Goal: Task Accomplishment & Management: Complete application form

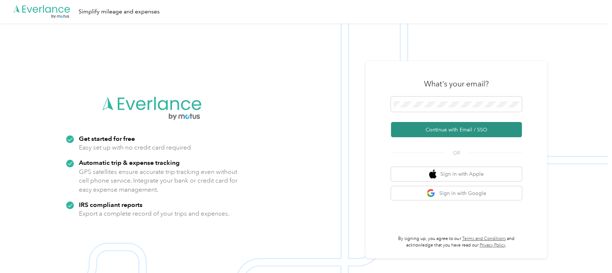
click at [448, 130] on button "Continue with Email / SSO" at bounding box center [456, 129] width 131 height 15
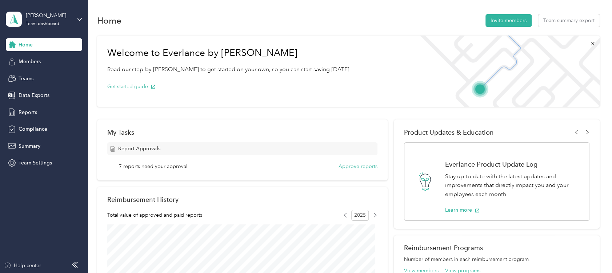
click at [78, 15] on div "[PERSON_NAME] Team dashboard" at bounding box center [44, 19] width 76 height 25
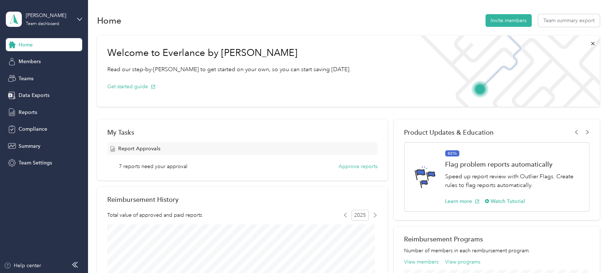
click at [48, 76] on div "Personal dashboard" at bounding box center [82, 76] width 143 height 13
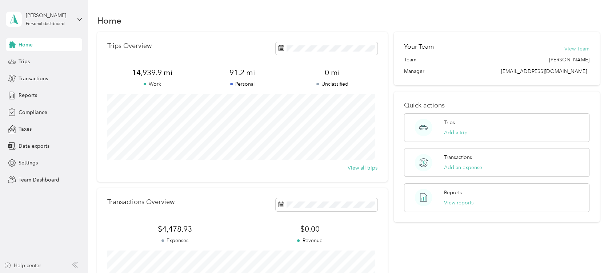
click at [568, 45] on button "View Team" at bounding box center [576, 49] width 25 height 8
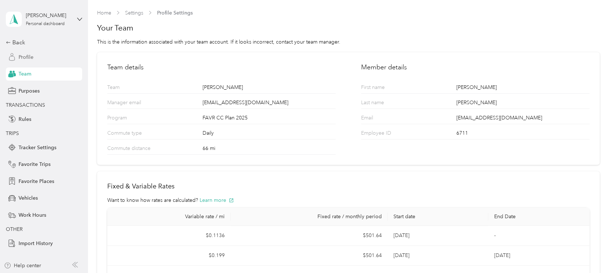
click at [23, 56] on span "Profile" at bounding box center [26, 57] width 15 height 8
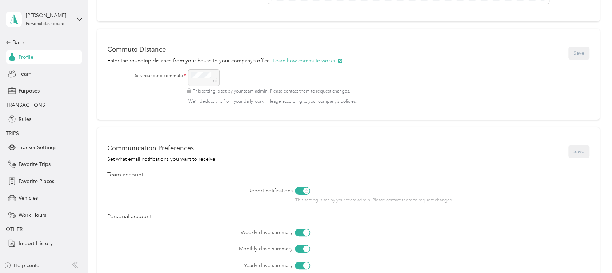
scroll to position [272, 0]
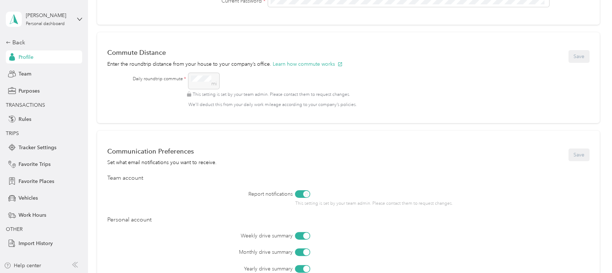
click at [208, 78] on div "mi This setting is set by your team admin. Please contact them to request chang…" at bounding box center [382, 90] width 388 height 35
click at [183, 78] on label "Daily roundtrip commute *" at bounding box center [159, 79] width 53 height 7
click at [209, 81] on div "mi This setting is set by your team admin. Please contact them to request chang…" at bounding box center [382, 90] width 388 height 35
click at [195, 83] on div "mi This setting is set by your team admin. Please contact them to request chang…" at bounding box center [382, 90] width 388 height 35
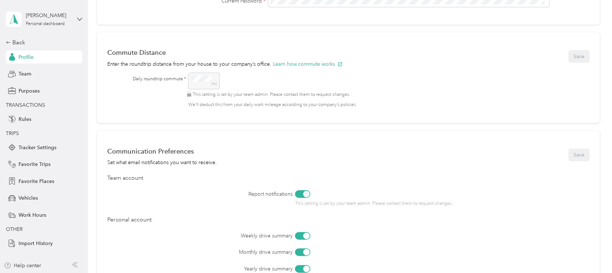
click at [195, 83] on div "mi This setting is set by your team admin. Please contact them to request chang…" at bounding box center [382, 90] width 388 height 35
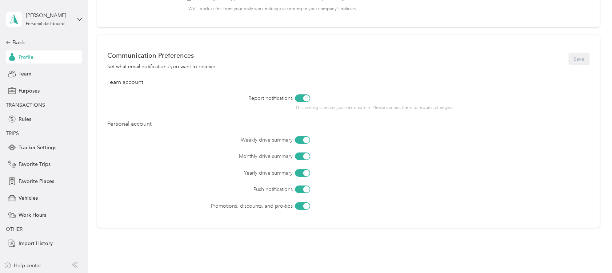
scroll to position [404, 0]
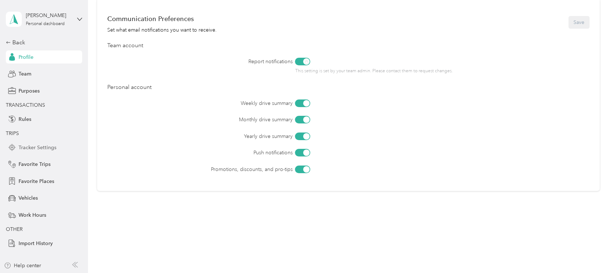
click at [43, 144] on span "Tracker Settings" at bounding box center [38, 148] width 38 height 8
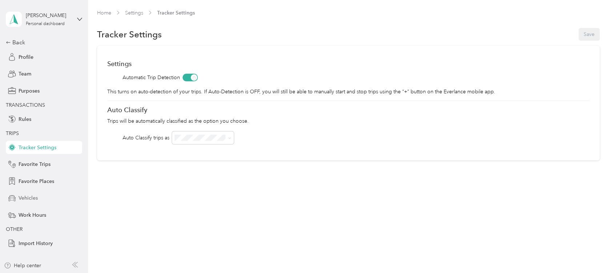
click at [30, 195] on span "Vehicles" at bounding box center [28, 198] width 19 height 8
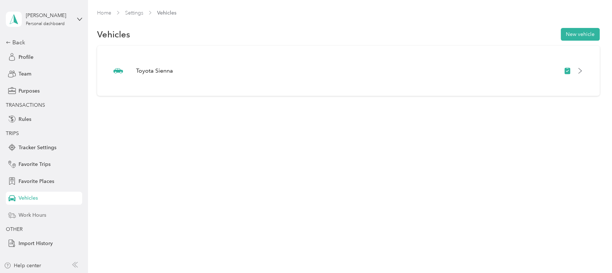
click at [31, 213] on span "Work Hours" at bounding box center [33, 215] width 28 height 8
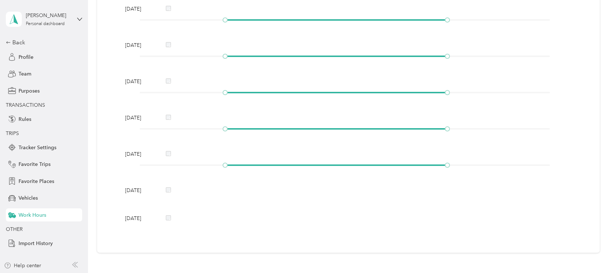
scroll to position [203, 0]
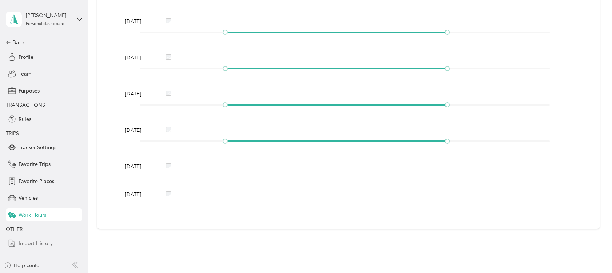
click at [49, 241] on span "Import History" at bounding box center [36, 244] width 34 height 8
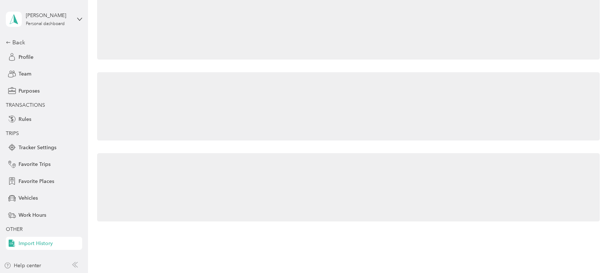
scroll to position [27, 0]
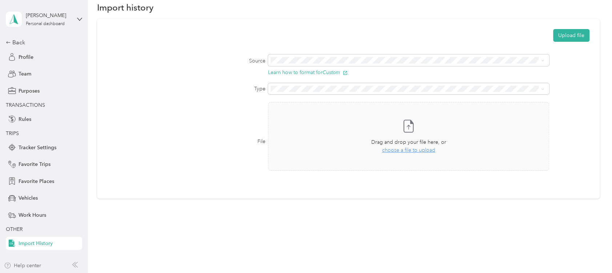
click at [36, 266] on div "Help center" at bounding box center [22, 266] width 37 height 8
click at [16, 41] on div "Back" at bounding box center [42, 42] width 73 height 9
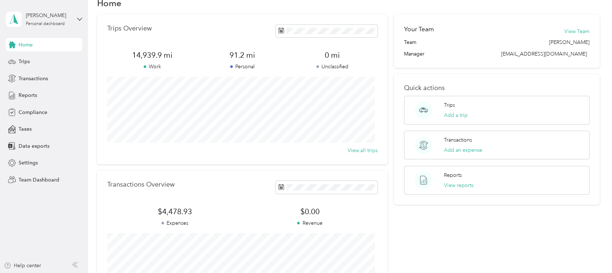
scroll to position [15, 0]
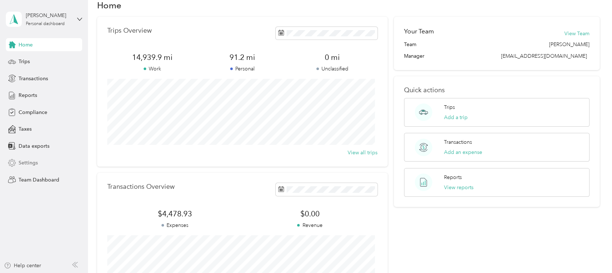
click at [34, 158] on div "Settings" at bounding box center [44, 163] width 76 height 13
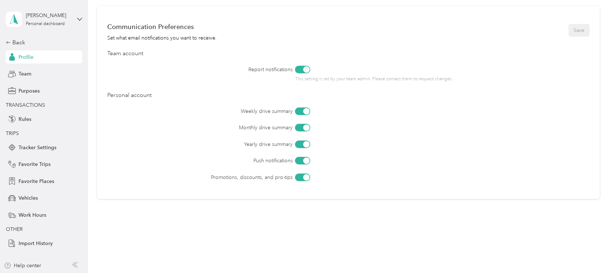
scroll to position [404, 0]
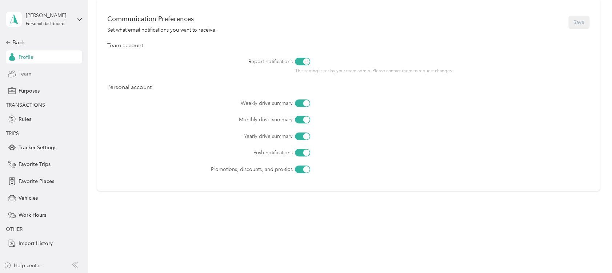
click at [25, 74] on span "Team" at bounding box center [25, 74] width 13 height 8
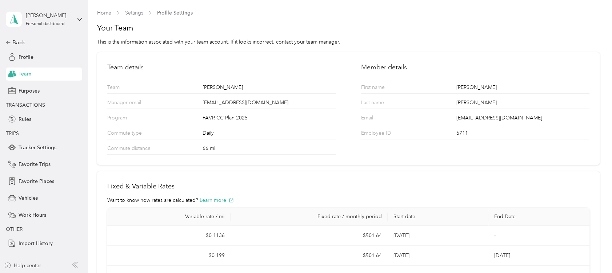
click at [222, 145] on div "66 mi" at bounding box center [268, 150] width 133 height 10
click at [215, 151] on div "66 mi" at bounding box center [268, 150] width 133 height 10
click at [141, 149] on p "Commute distance" at bounding box center [135, 150] width 56 height 10
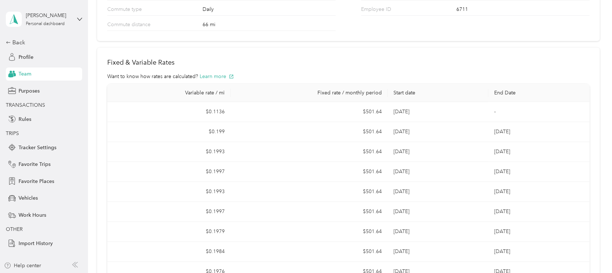
scroll to position [193, 0]
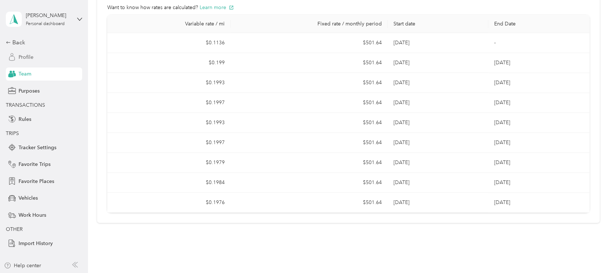
click at [26, 58] on span "Profile" at bounding box center [26, 57] width 15 height 8
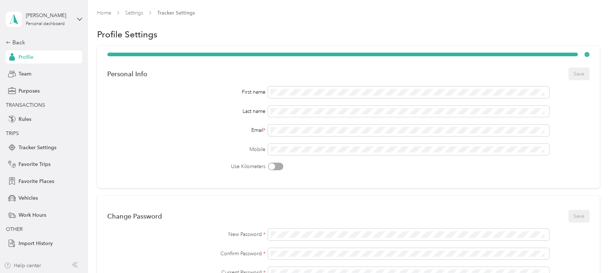
click at [32, 265] on div "Help center" at bounding box center [22, 266] width 37 height 8
click at [18, 20] on icon at bounding box center [13, 19] width 11 height 10
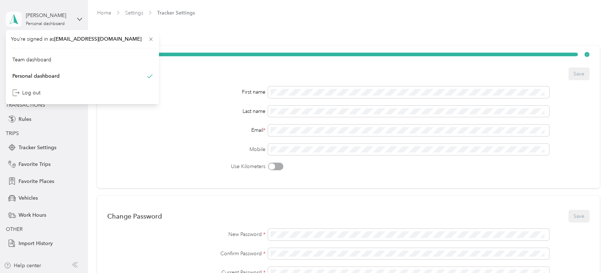
click at [18, 20] on icon at bounding box center [13, 19] width 11 height 10
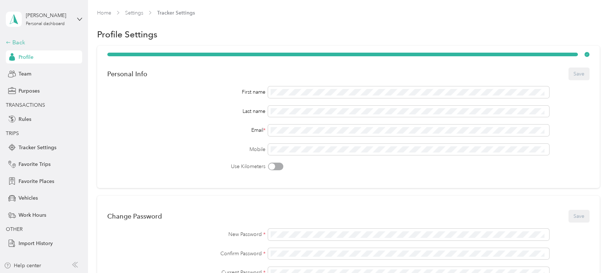
click at [11, 44] on div "Back" at bounding box center [42, 42] width 73 height 9
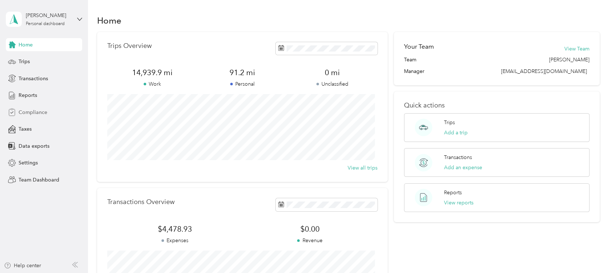
click at [29, 112] on span "Compliance" at bounding box center [33, 113] width 29 height 8
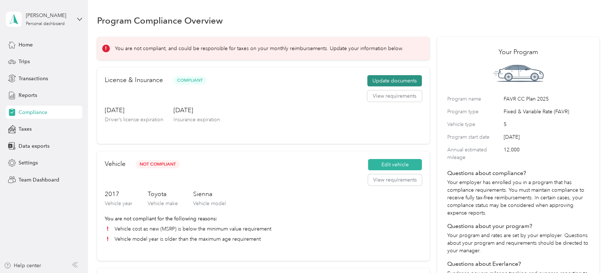
click at [381, 77] on button "Update documents" at bounding box center [394, 81] width 55 height 12
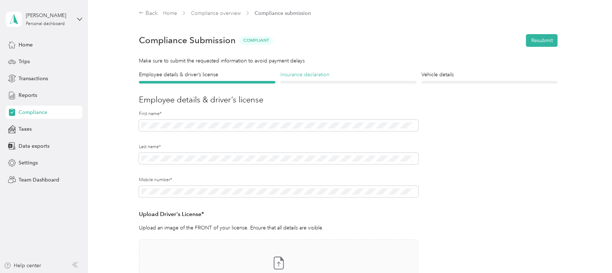
click at [317, 76] on h4 "Insurance declaration" at bounding box center [348, 75] width 136 height 8
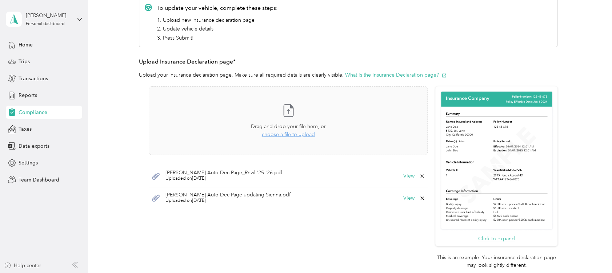
scroll to position [113, 0]
click at [296, 134] on span "choose a file to upload" at bounding box center [288, 134] width 53 height 6
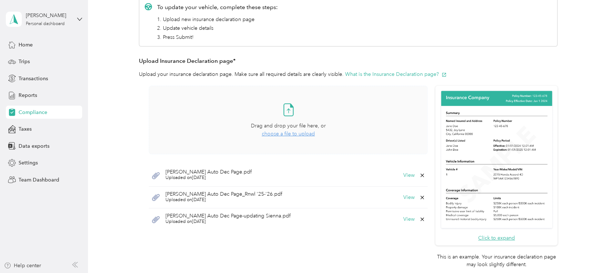
scroll to position [0, 0]
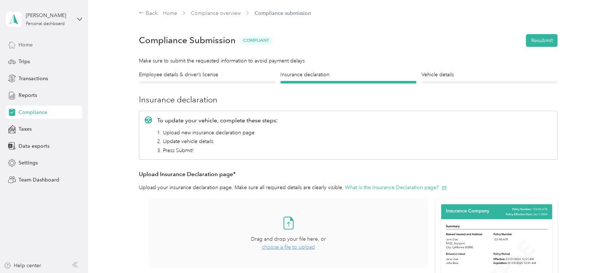
click at [26, 48] on span "Home" at bounding box center [26, 45] width 14 height 8
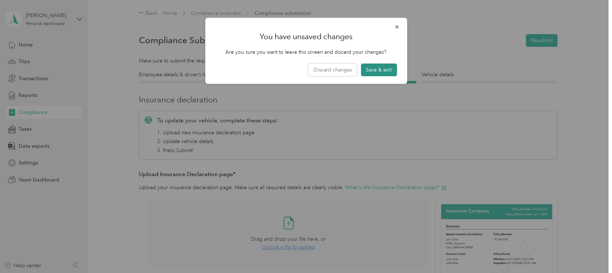
click at [378, 66] on button "Save & exit" at bounding box center [378, 70] width 36 height 13
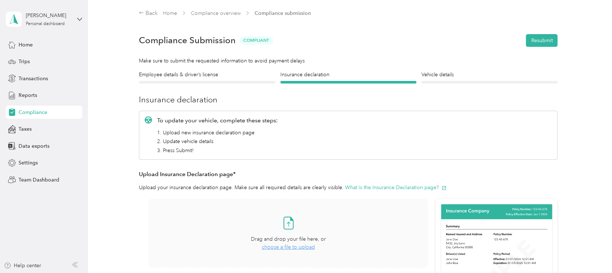
scroll to position [9, 0]
